Goal: Task Accomplishment & Management: Manage account settings

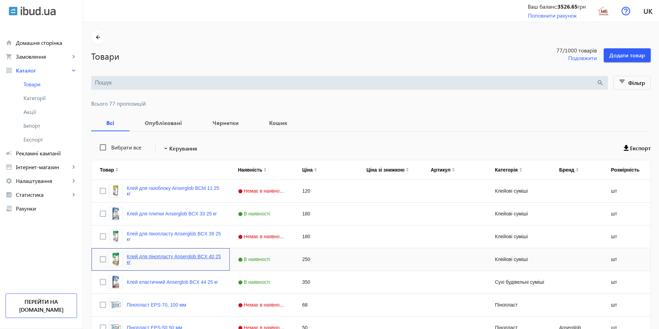
click at [169, 259] on link "Клей для пінопласту Anserglob BCX 40 25 кг" at bounding box center [174, 259] width 95 height 11
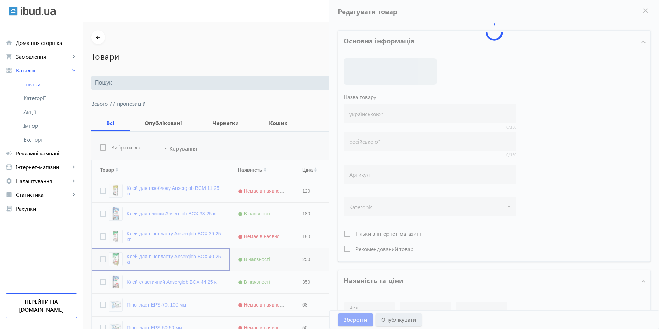
type input "Клей для пінопласту Anserglob BCX 40 25 кг"
type input "Клей для пенопласта Anserglob BCX 40 25 кг"
type input "250"
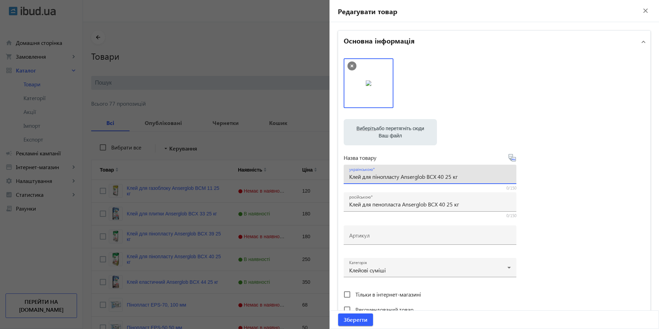
drag, startPoint x: 460, startPoint y: 180, endPoint x: 338, endPoint y: 178, distance: 122.7
click at [334, 177] on div "Основна інформація Виберіть або перетягніть сюди Ваш файл 5e2022d49842a6022-398…" at bounding box center [495, 299] width 330 height 555
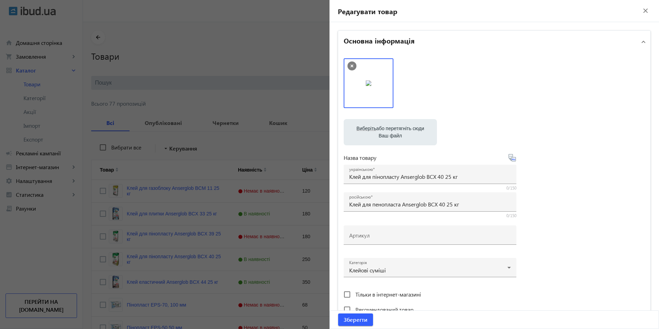
click at [641, 9] on mat-icon "close" at bounding box center [646, 11] width 10 height 10
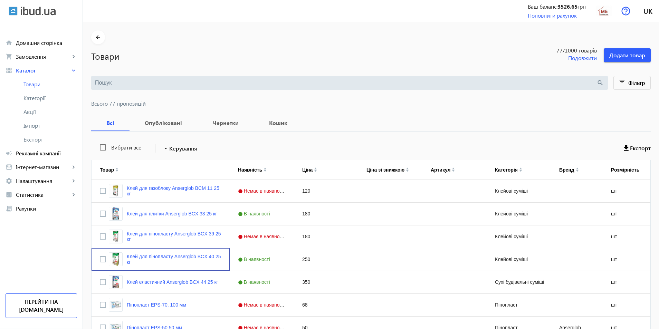
scroll to position [35, 0]
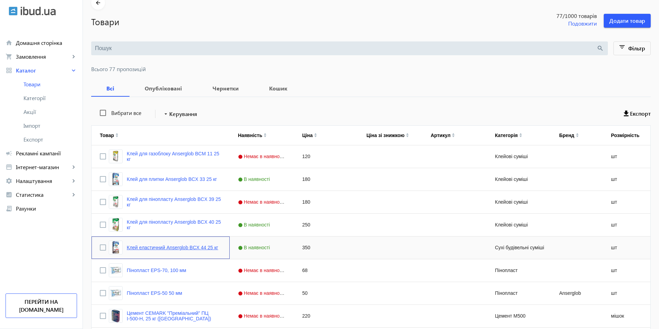
click at [181, 249] on link "Клей еластичний Anserglob BCX 44 25 кг" at bounding box center [173, 248] width 92 height 6
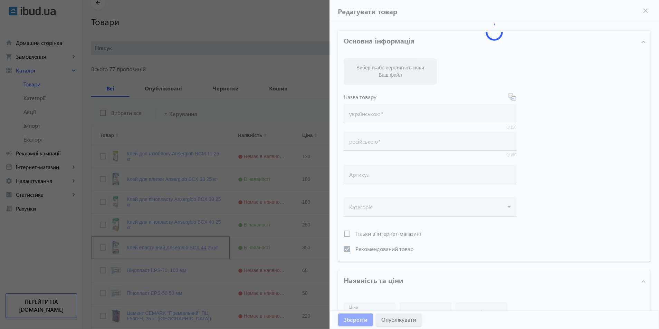
type input "Клей еластичний Anserglob BCX 44 25 кг"
type input "Клей эластичный Anserglob BCX 44 25 кг"
checkbox input "true"
type input "350"
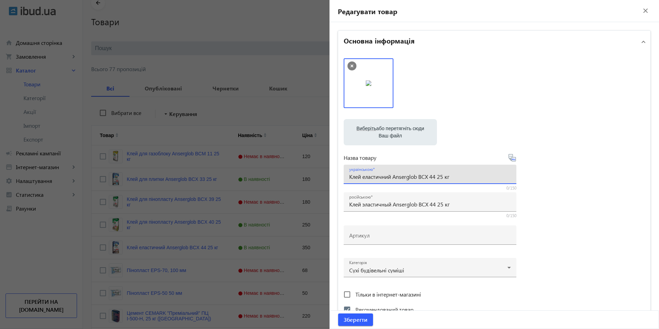
drag, startPoint x: 453, startPoint y: 177, endPoint x: 335, endPoint y: 175, distance: 117.5
click at [335, 175] on div "Основна інформація Виберіть або перетягніть сюди Ваш файл 5e202344664041950-pro…" at bounding box center [495, 299] width 330 height 555
